Goal: Task Accomplishment & Management: Manage account settings

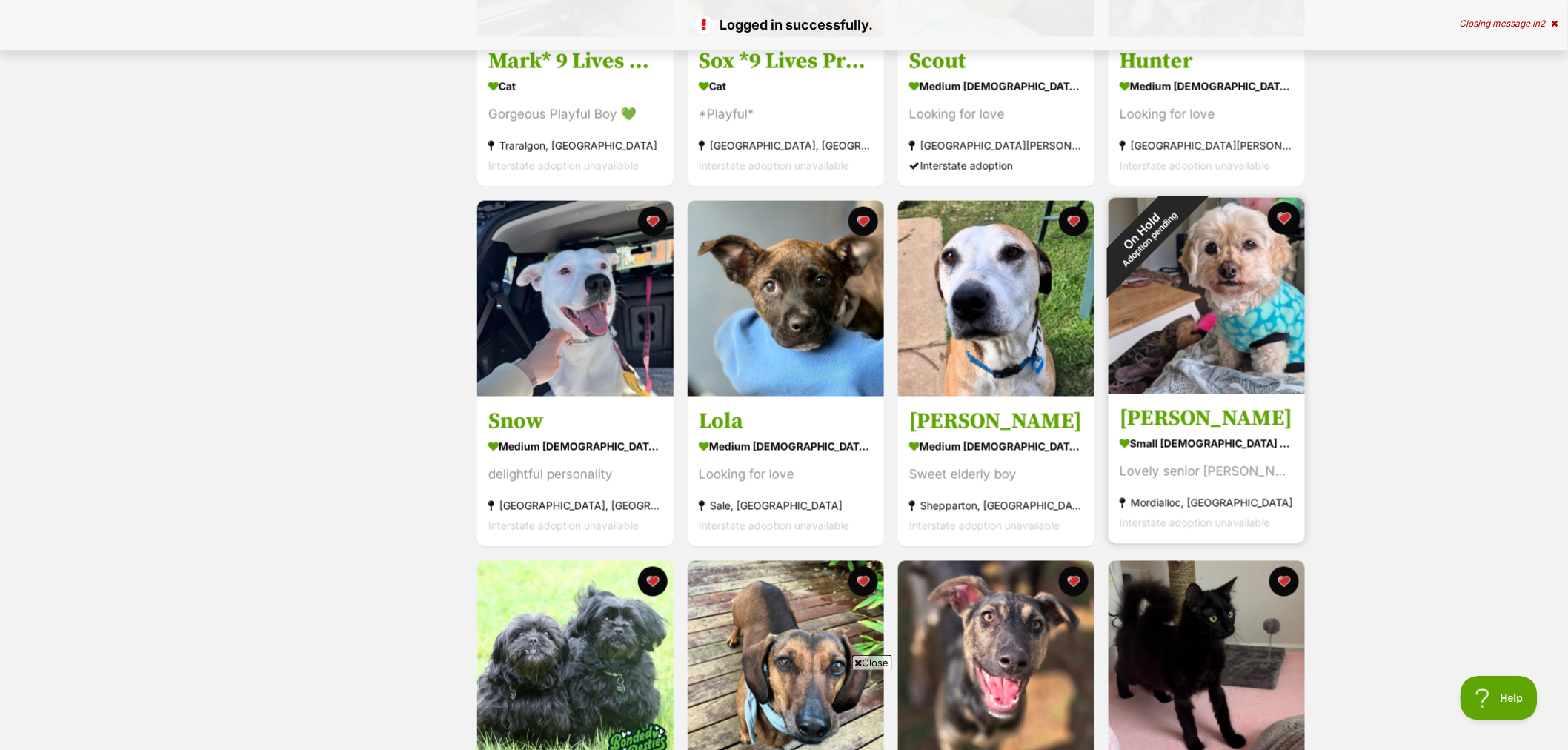
click at [1285, 221] on button "favourite" at bounding box center [1284, 219] width 32 height 32
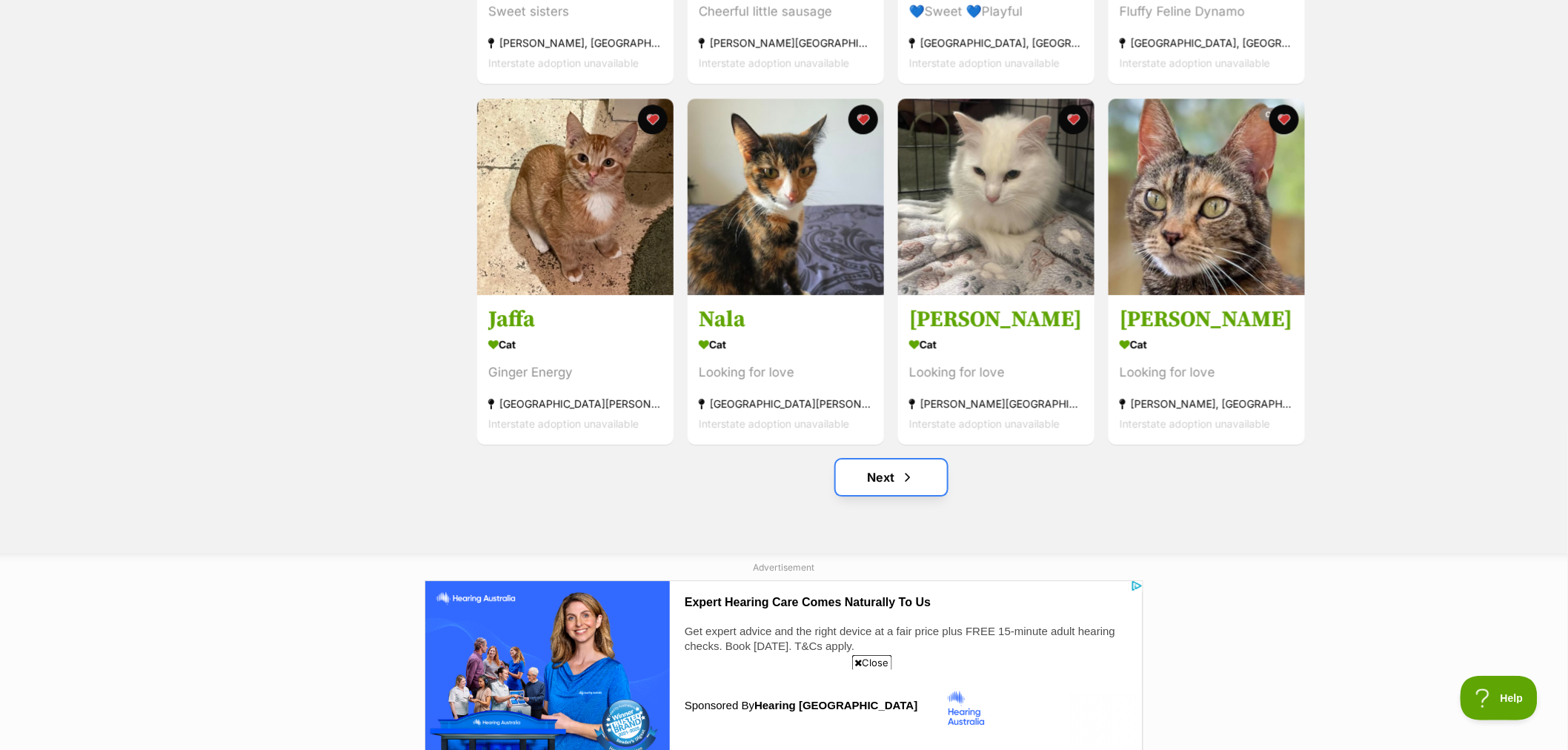
click at [895, 475] on link "Next" at bounding box center [891, 477] width 111 height 36
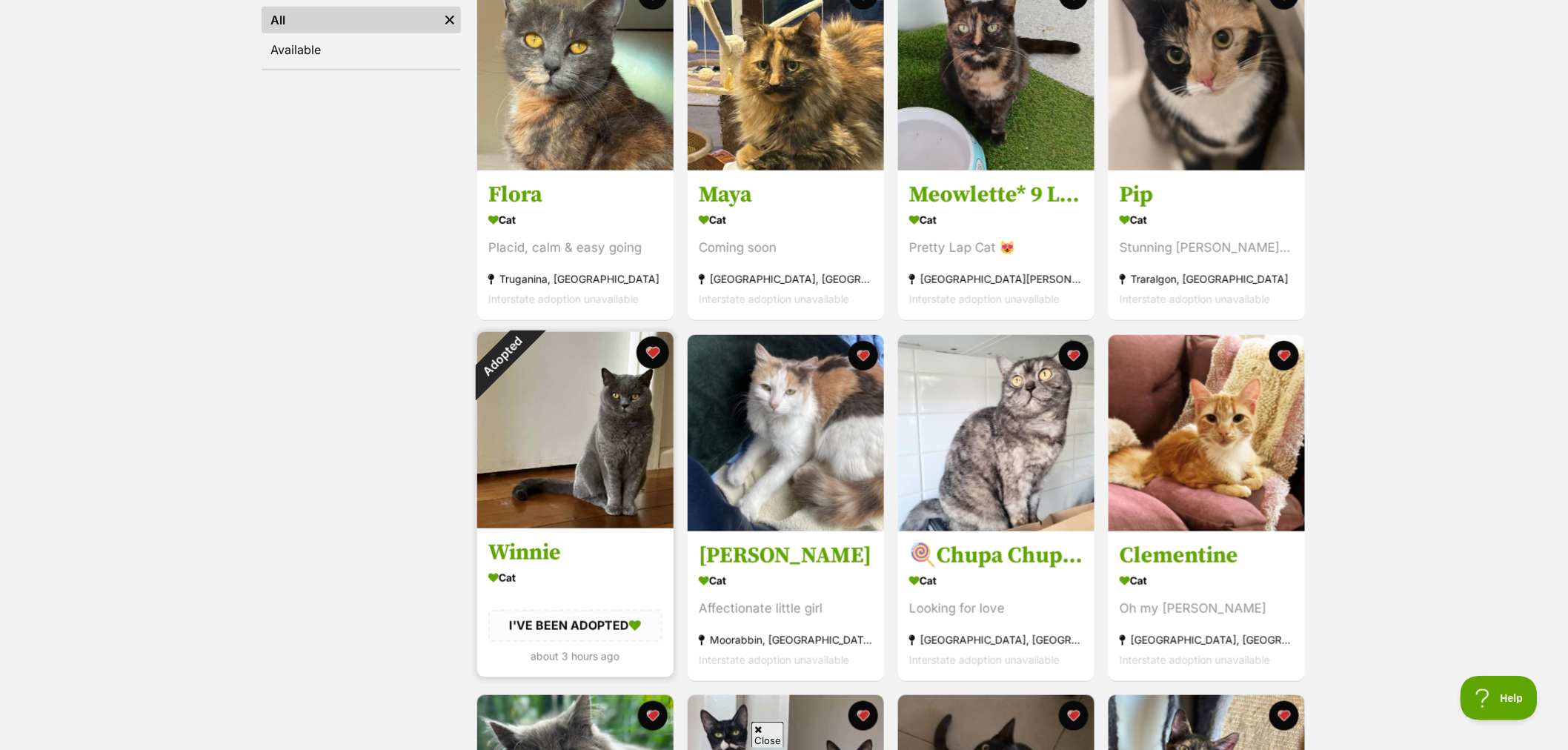
click at [654, 352] on button "favourite" at bounding box center [653, 352] width 32 height 32
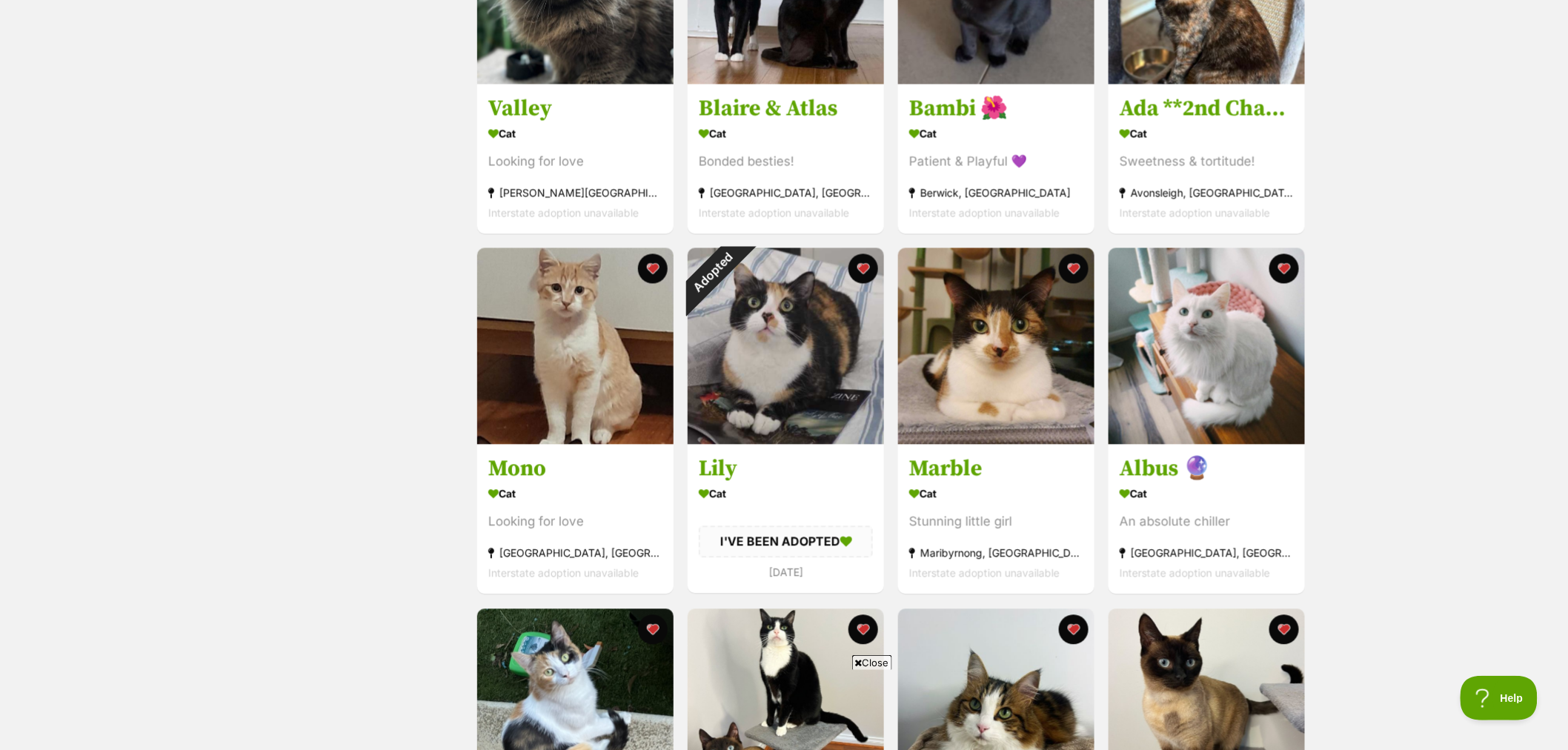
scroll to position [1152, 0]
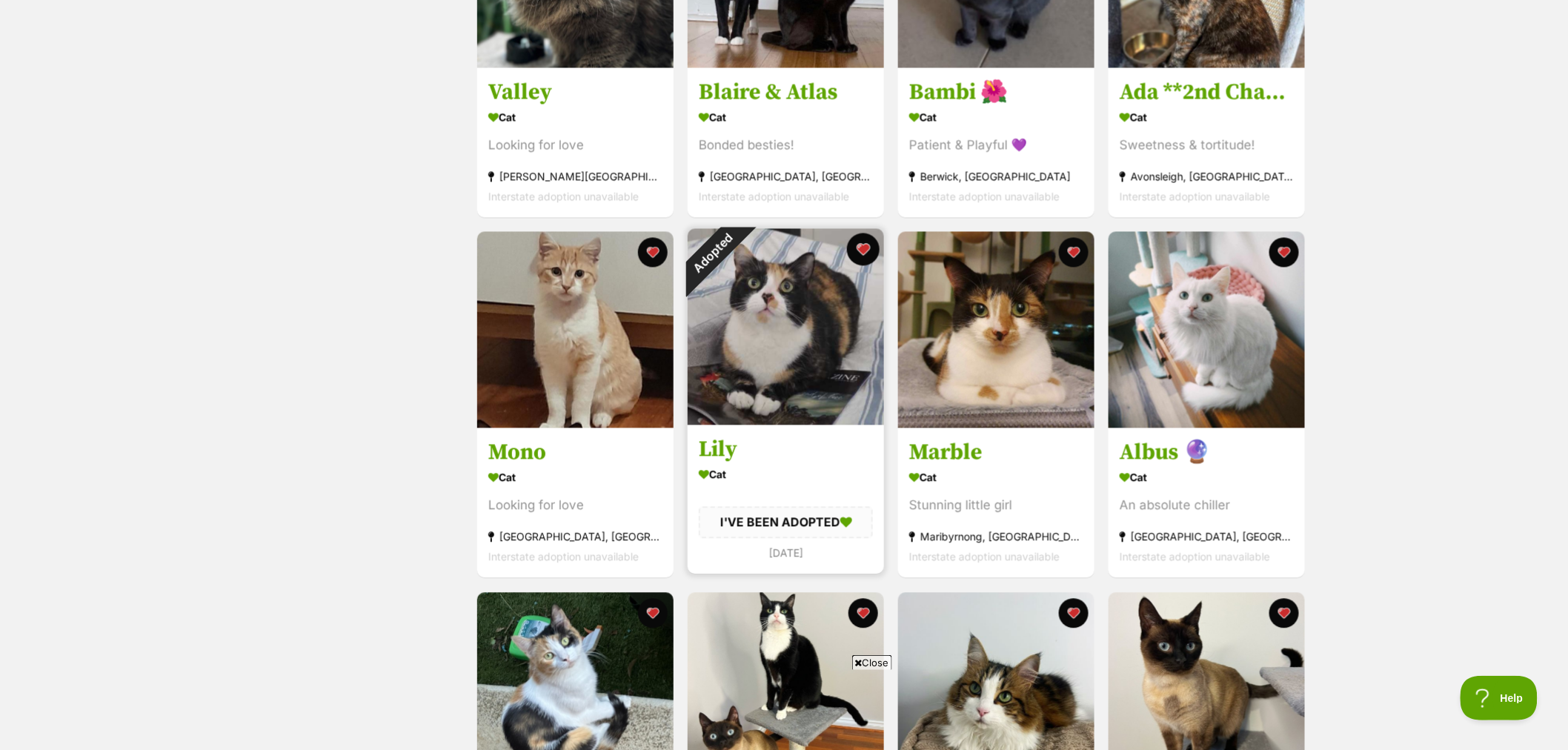
click at [859, 254] on button "favourite" at bounding box center [863, 249] width 32 height 32
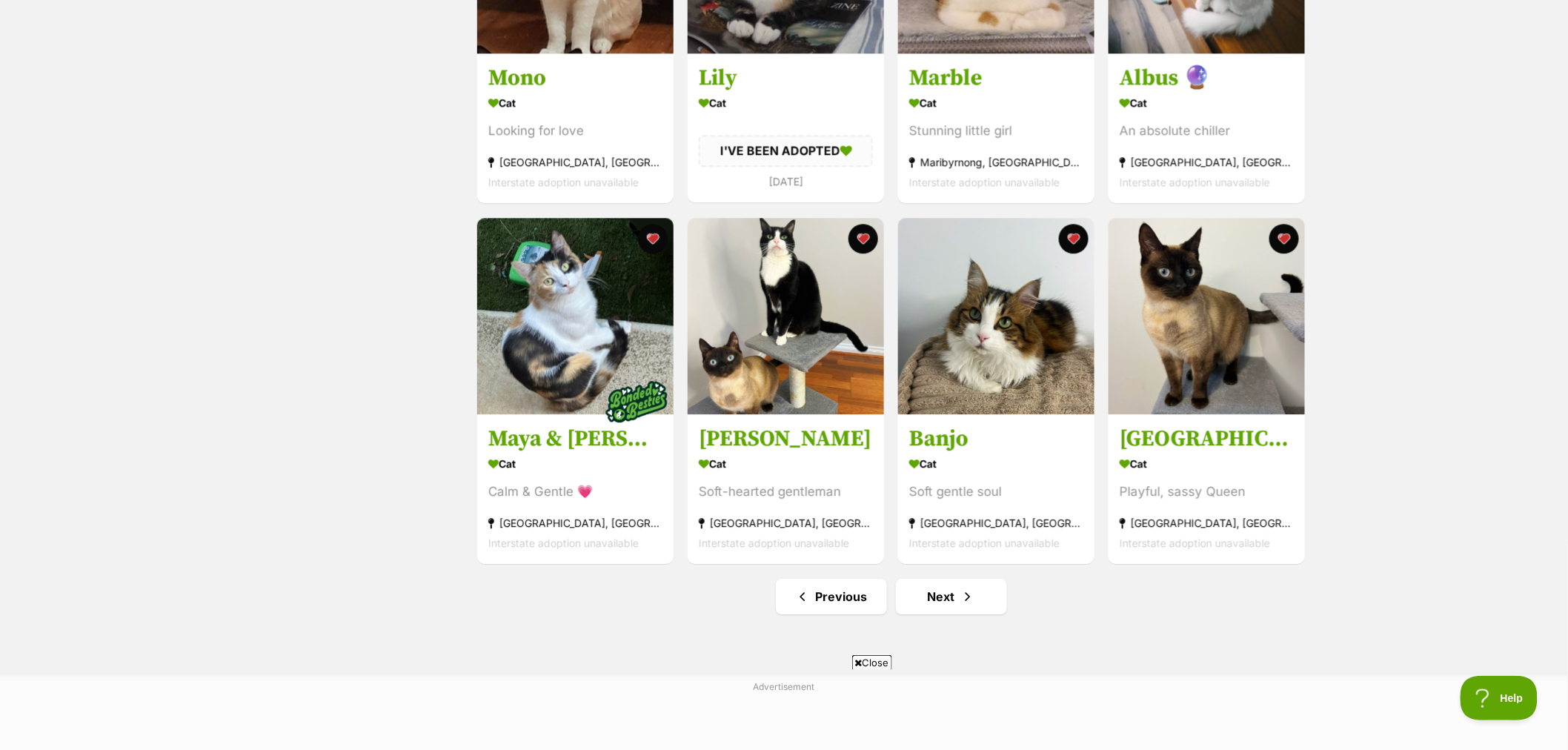
scroll to position [1563, 0]
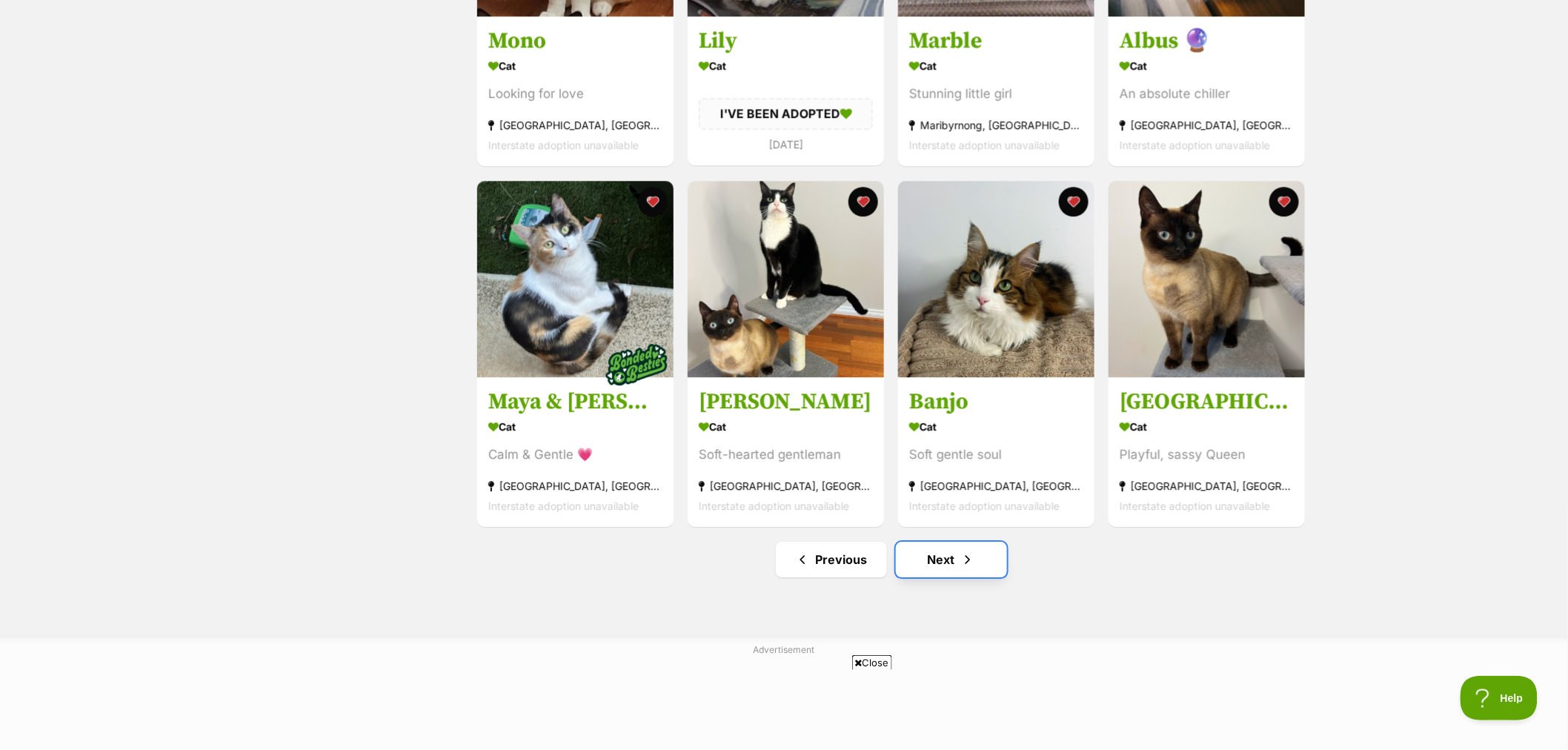
click at [914, 573] on link "Next" at bounding box center [951, 560] width 111 height 36
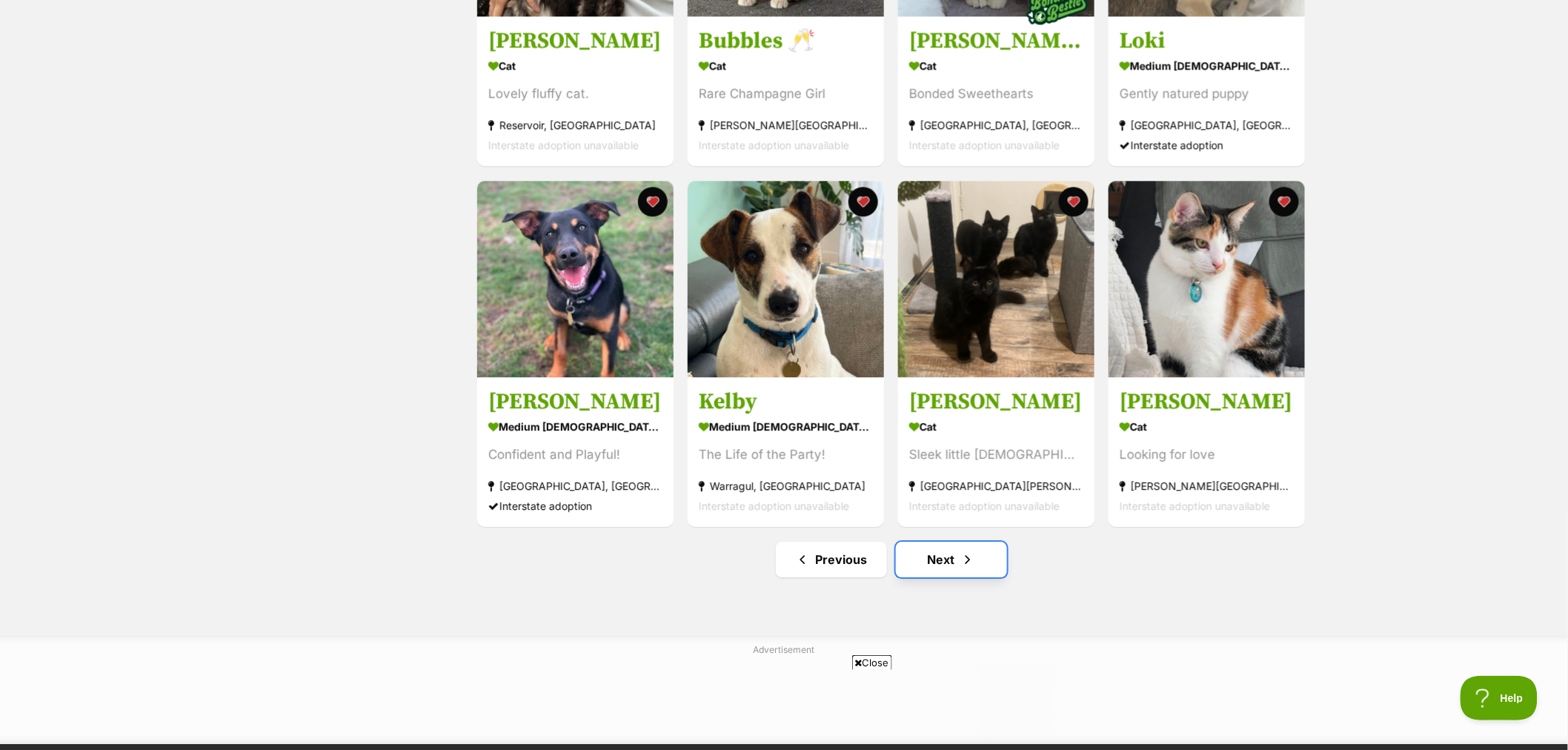
click at [954, 568] on link "Next" at bounding box center [951, 560] width 111 height 36
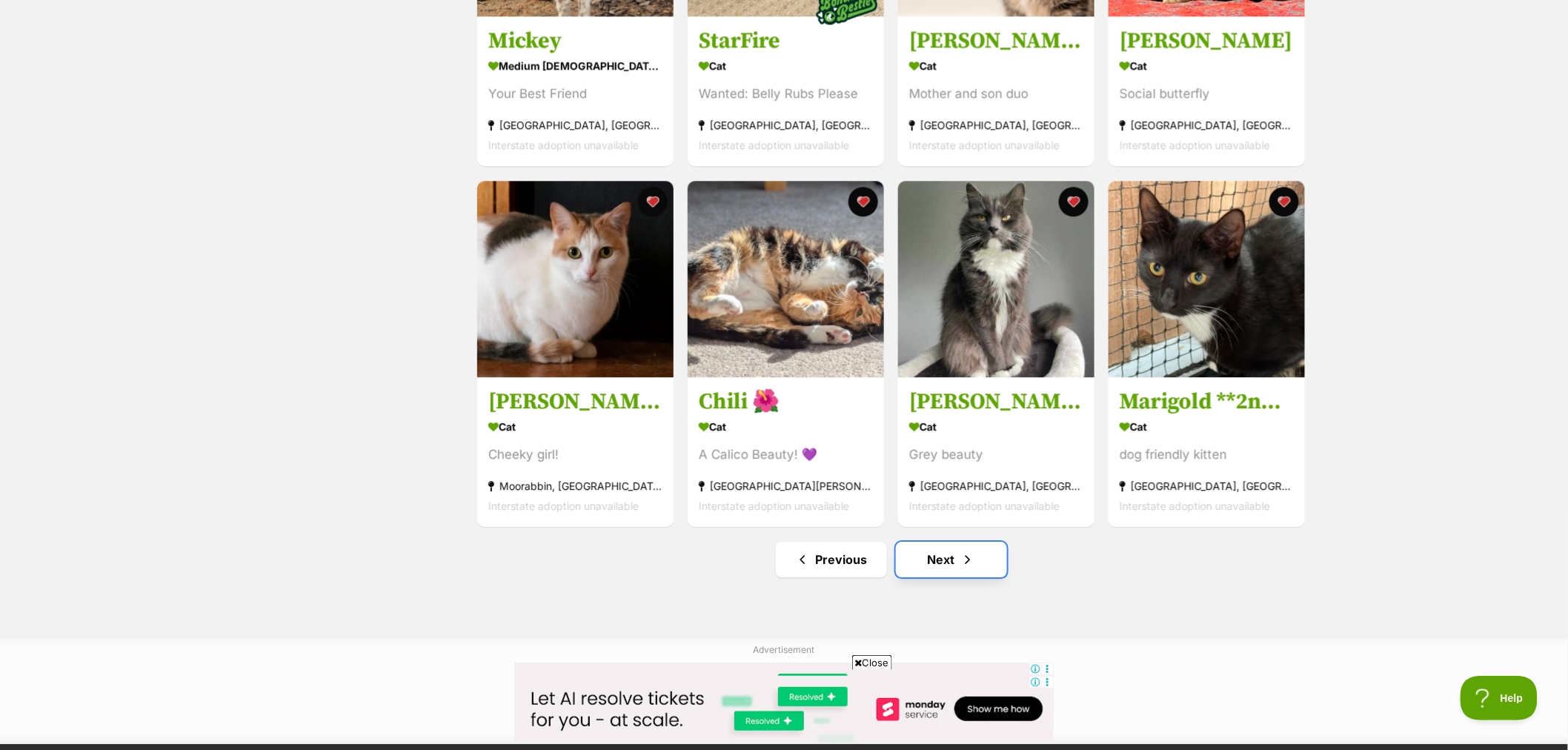
click at [931, 573] on link "Next" at bounding box center [951, 560] width 111 height 36
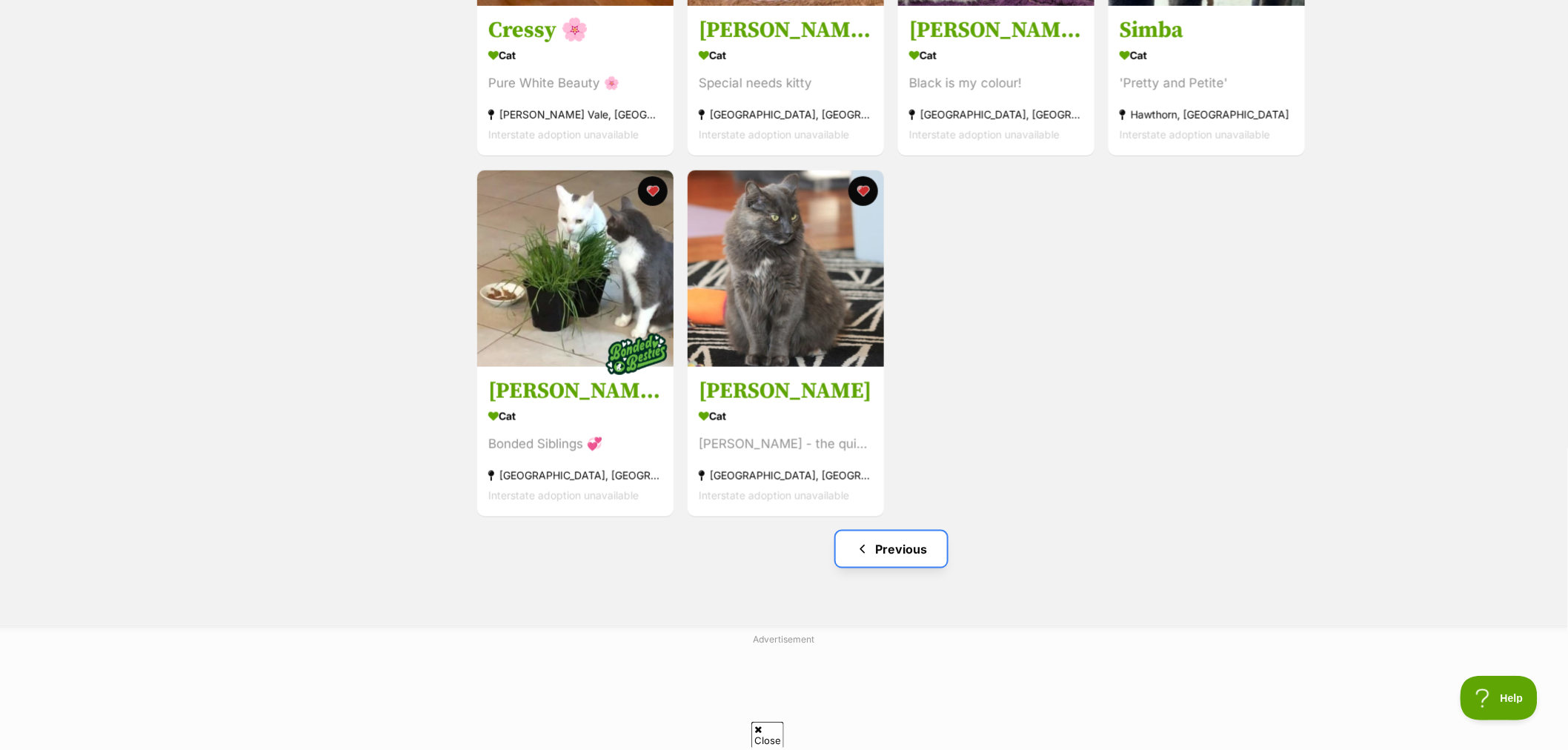
click at [917, 557] on link "Previous" at bounding box center [891, 549] width 111 height 36
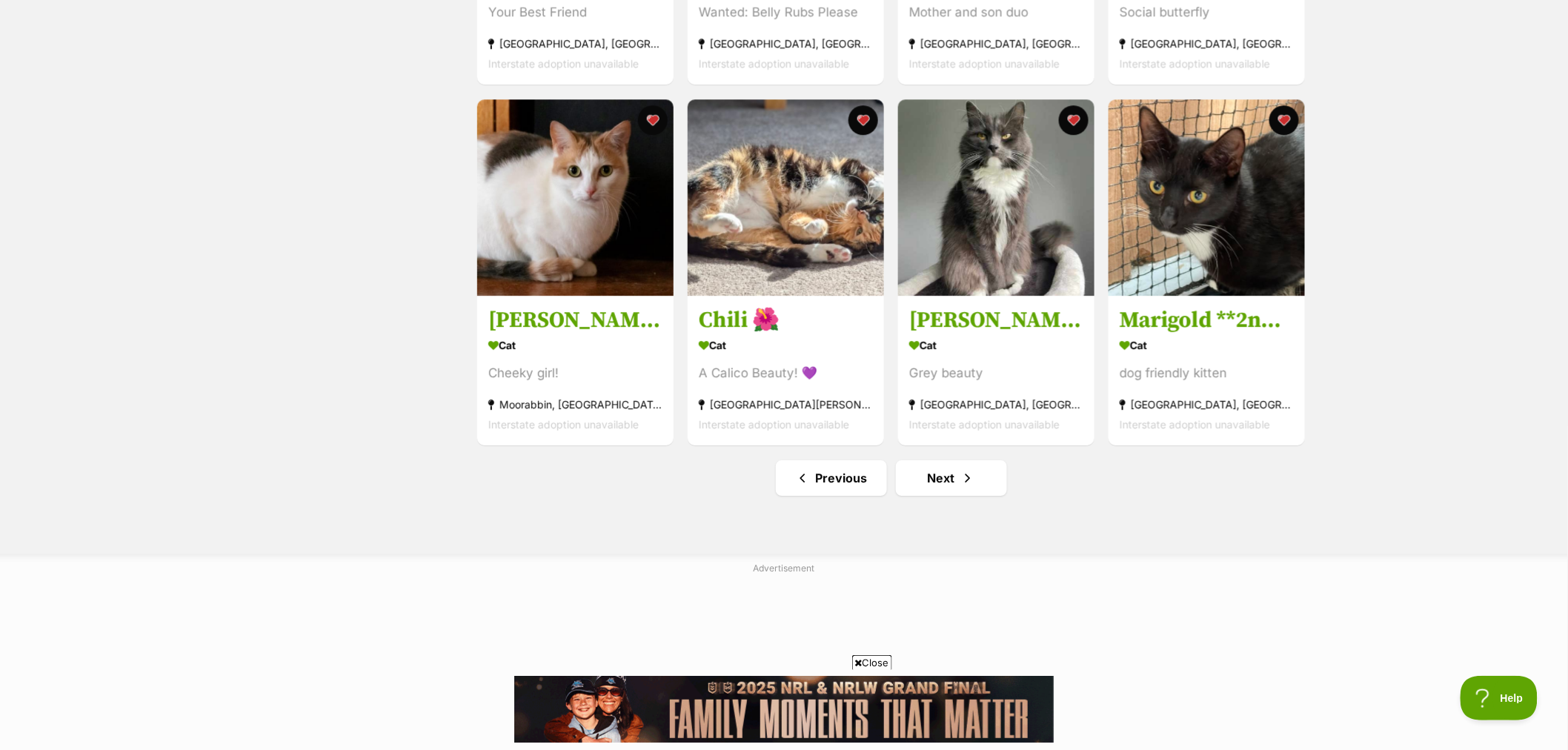
scroll to position [1646, 0]
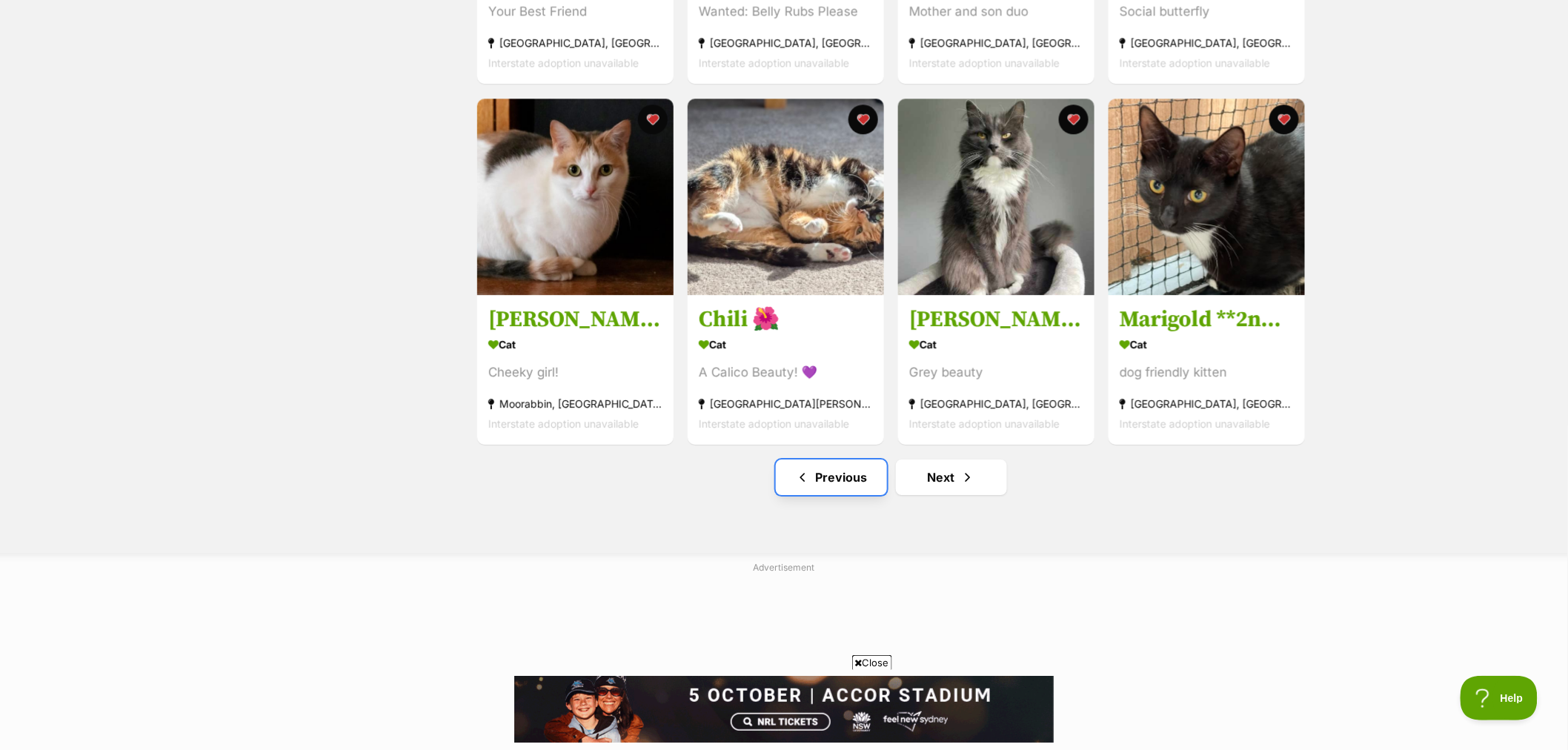
click at [824, 478] on link "Previous" at bounding box center [831, 477] width 111 height 36
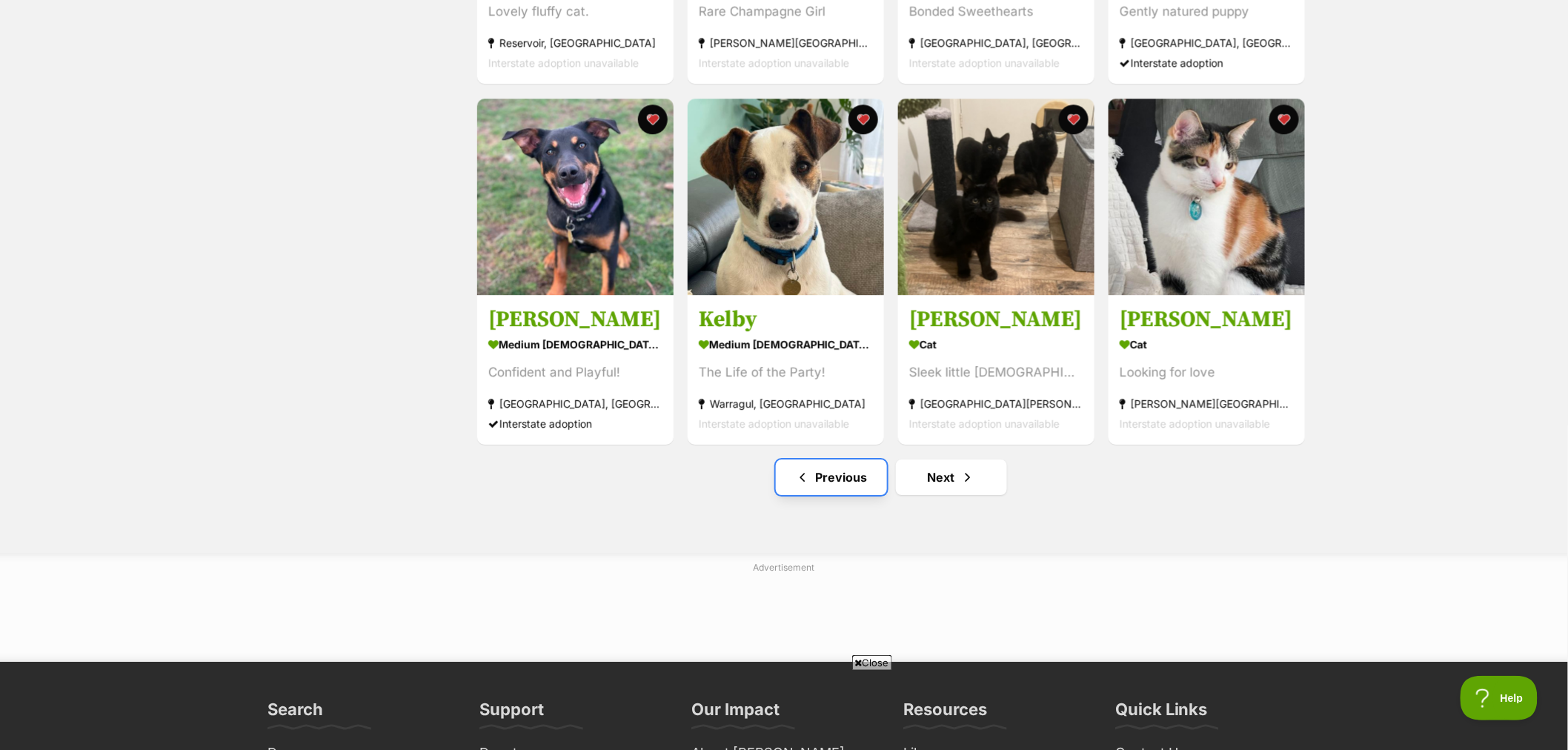
click at [850, 488] on link "Previous" at bounding box center [831, 477] width 111 height 36
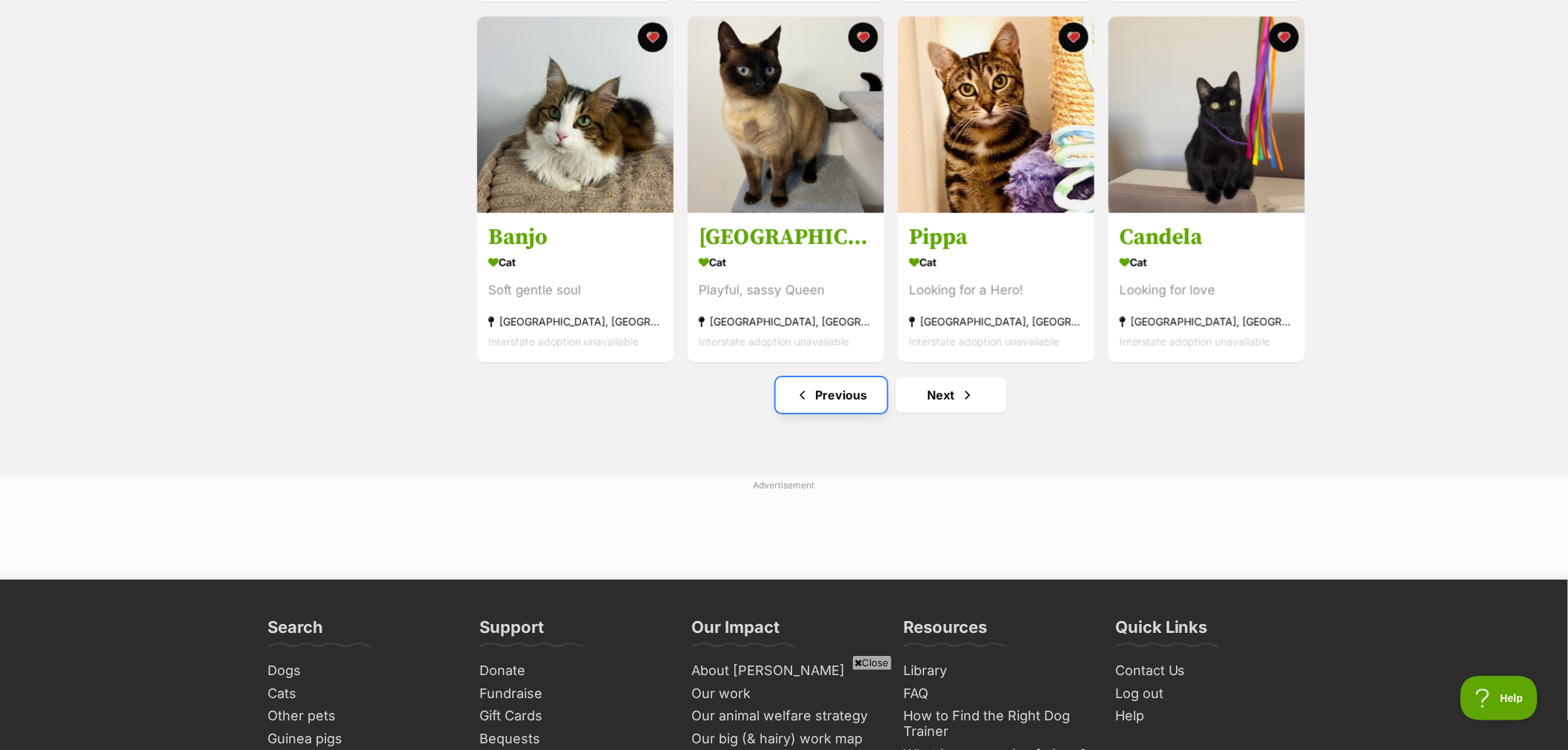
click at [825, 402] on link "Previous" at bounding box center [831, 395] width 111 height 36
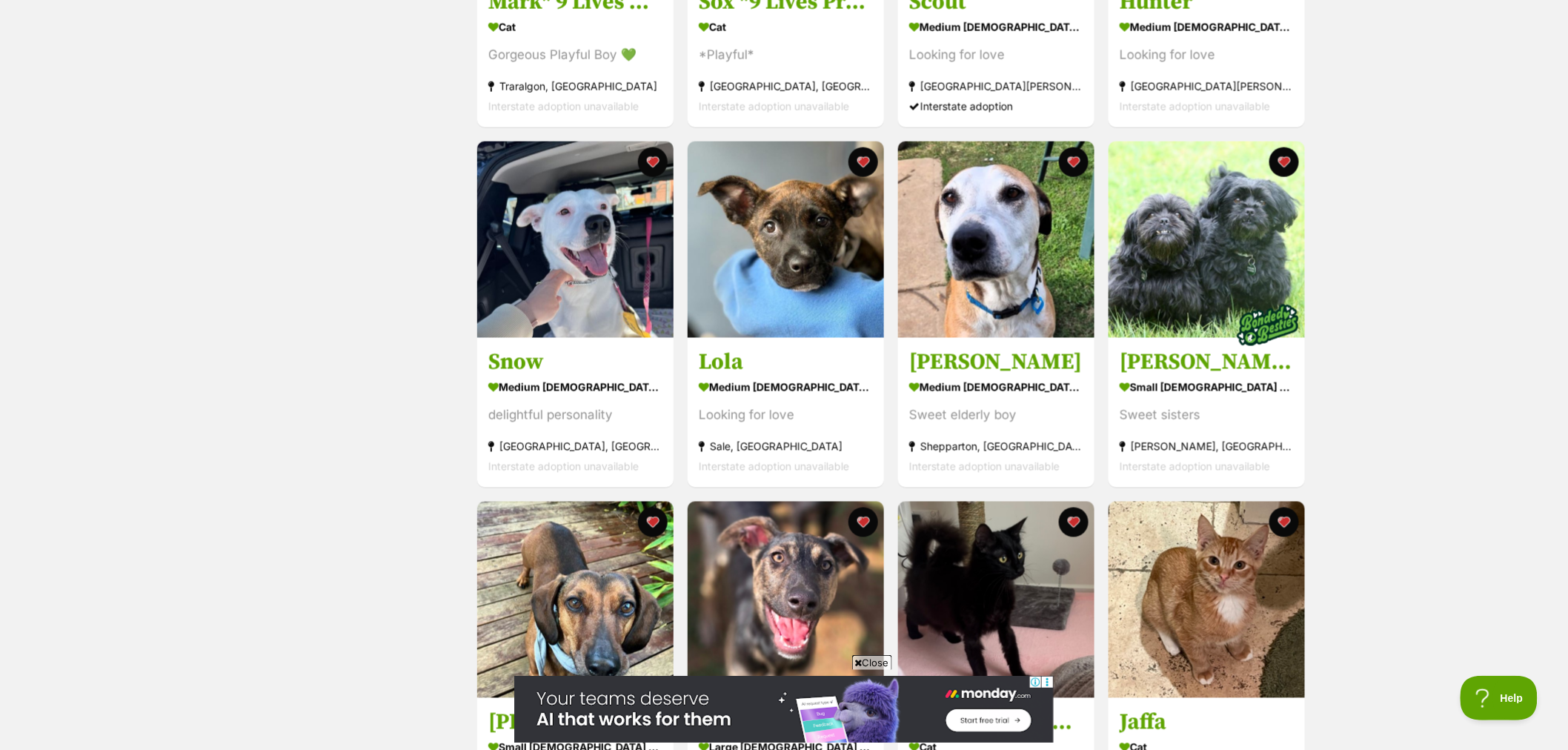
scroll to position [658, 0]
